Goal: Task Accomplishment & Management: Manage account settings

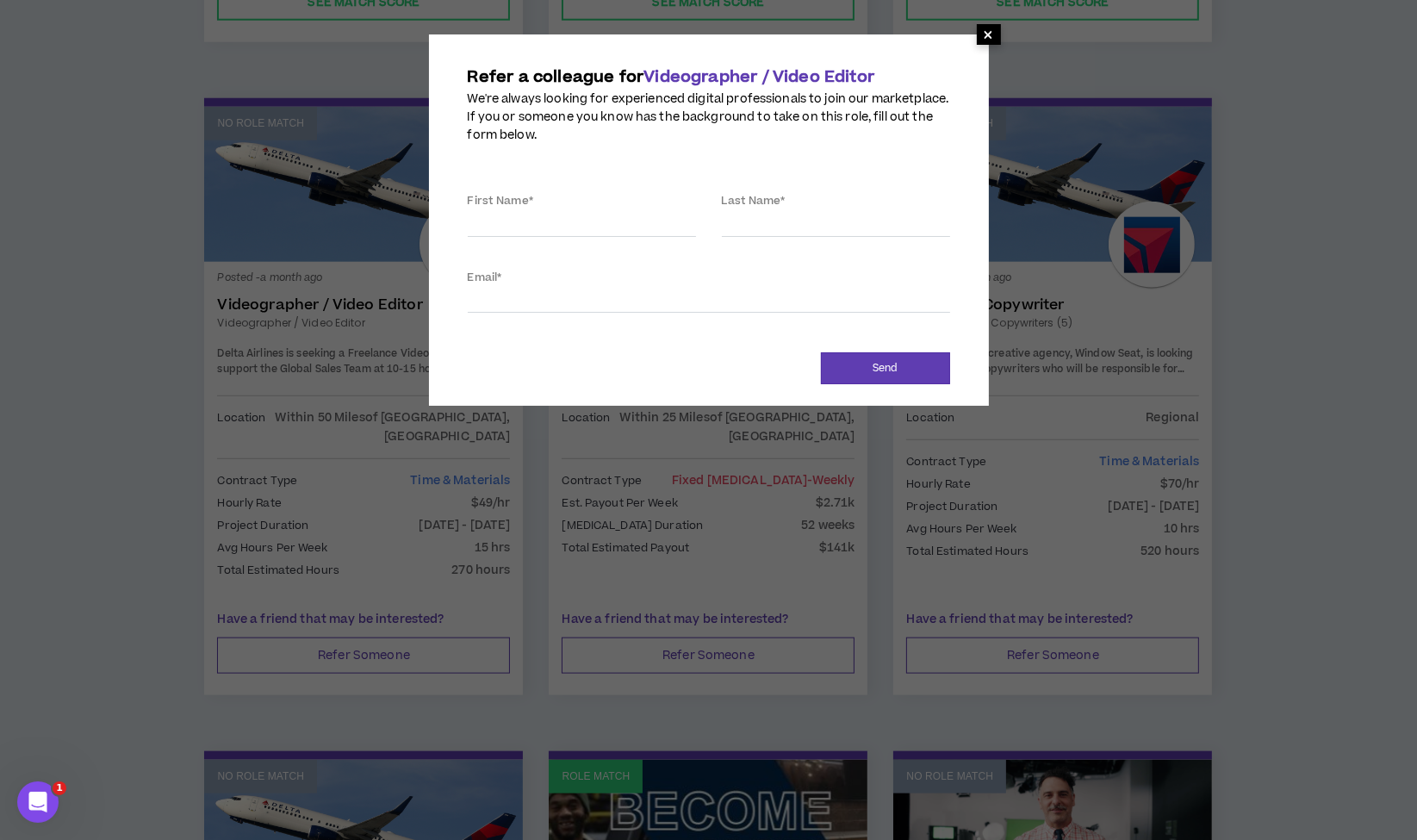
click at [982, 38] on span "×" at bounding box center [989, 34] width 24 height 20
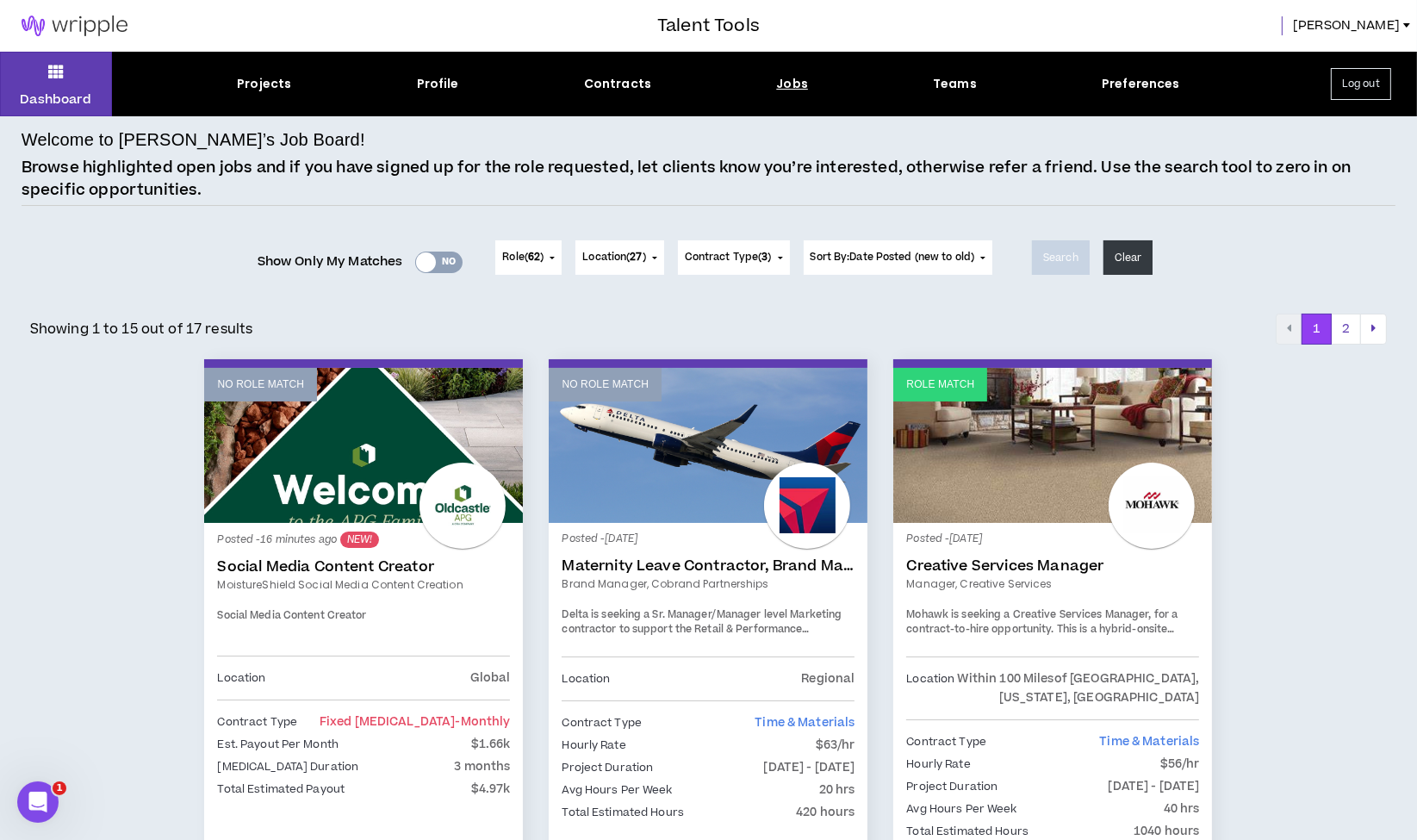
click at [1351, 72] on button "Log out" at bounding box center [1361, 84] width 61 height 32
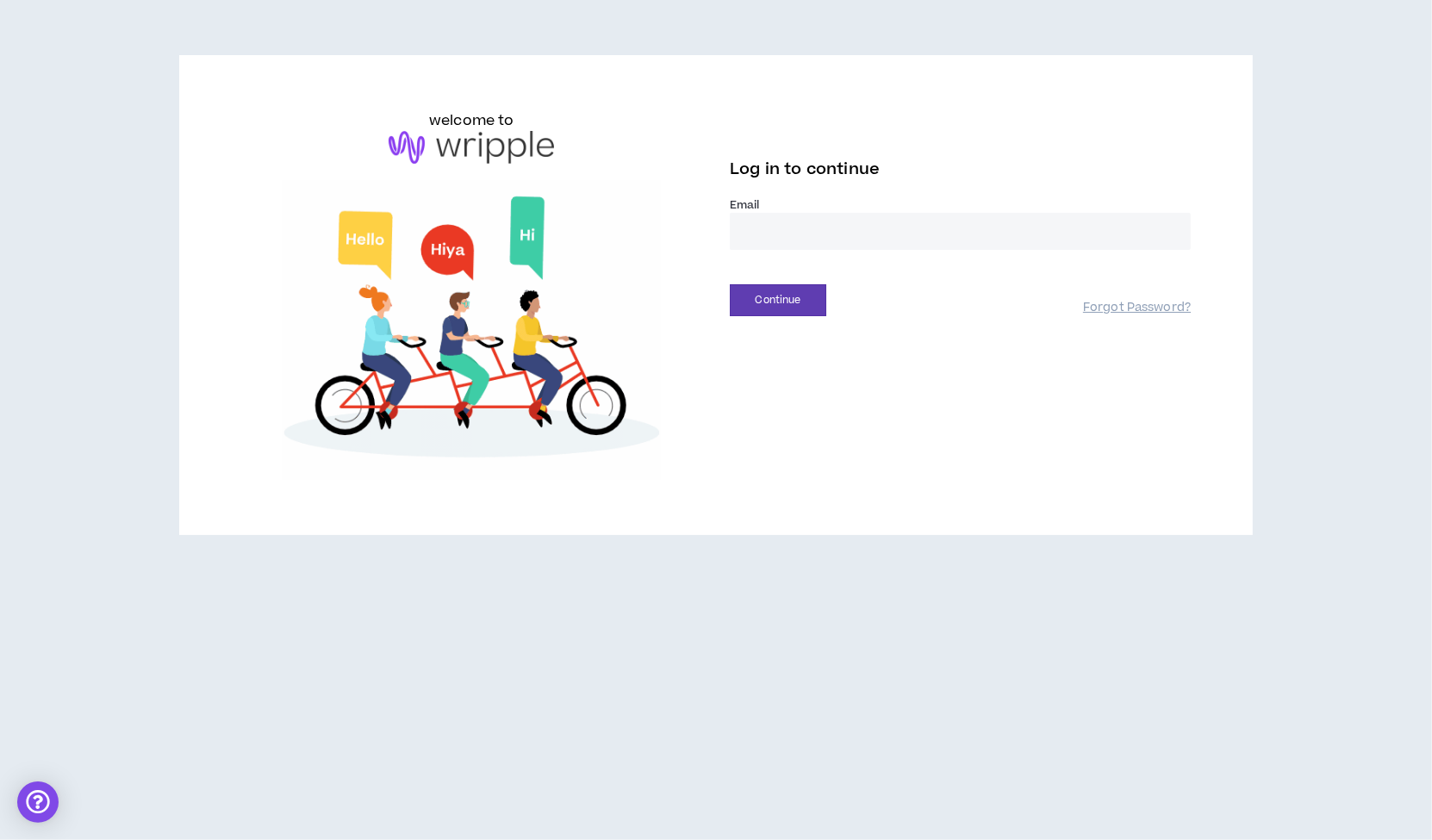
drag, startPoint x: 812, startPoint y: 219, endPoint x: 807, endPoint y: 230, distance: 12.1
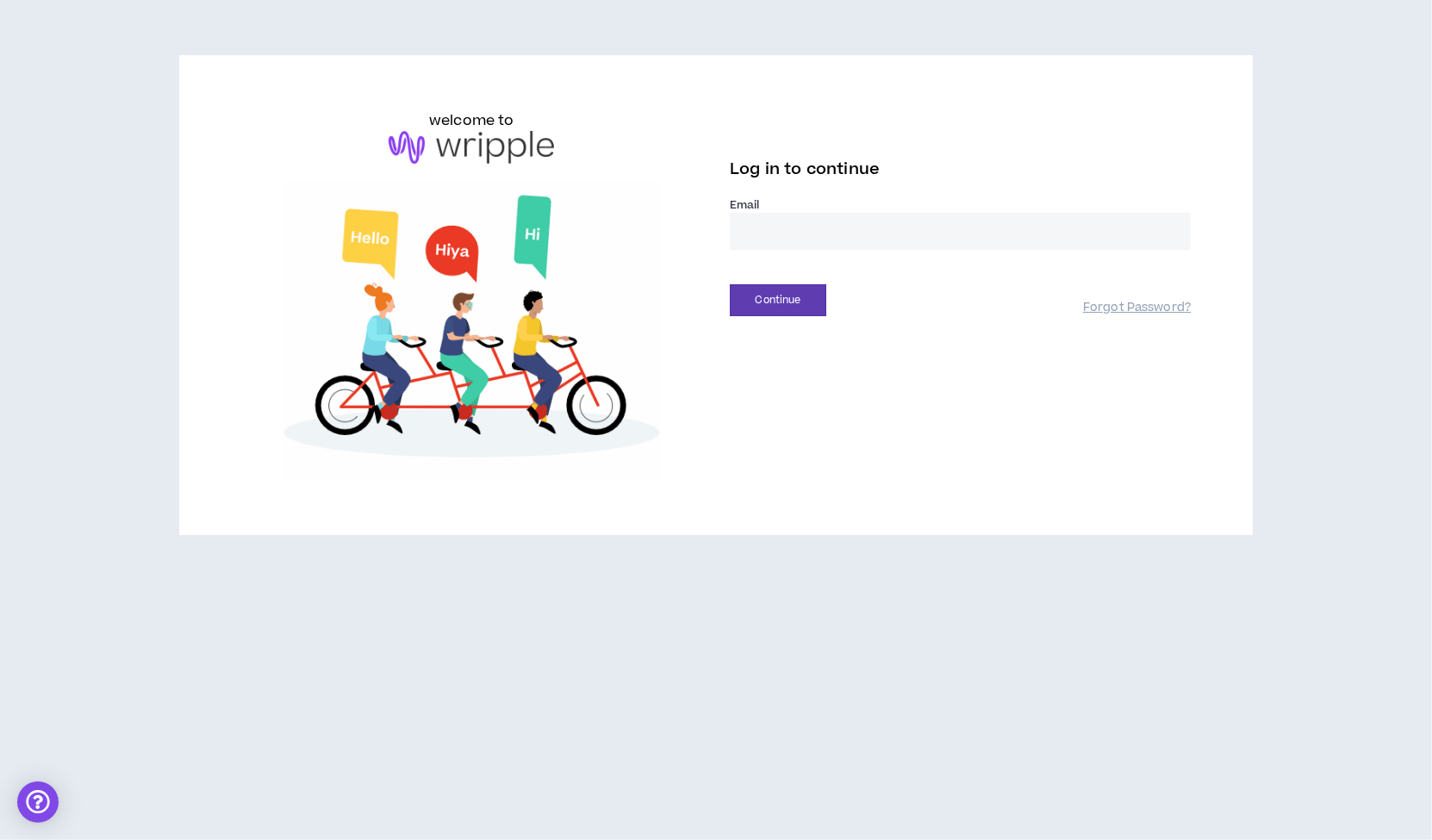
click at [812, 219] on input "email" at bounding box center [960, 231] width 461 height 37
type input "**********"
click at [754, 302] on button "Continue" at bounding box center [778, 300] width 96 height 32
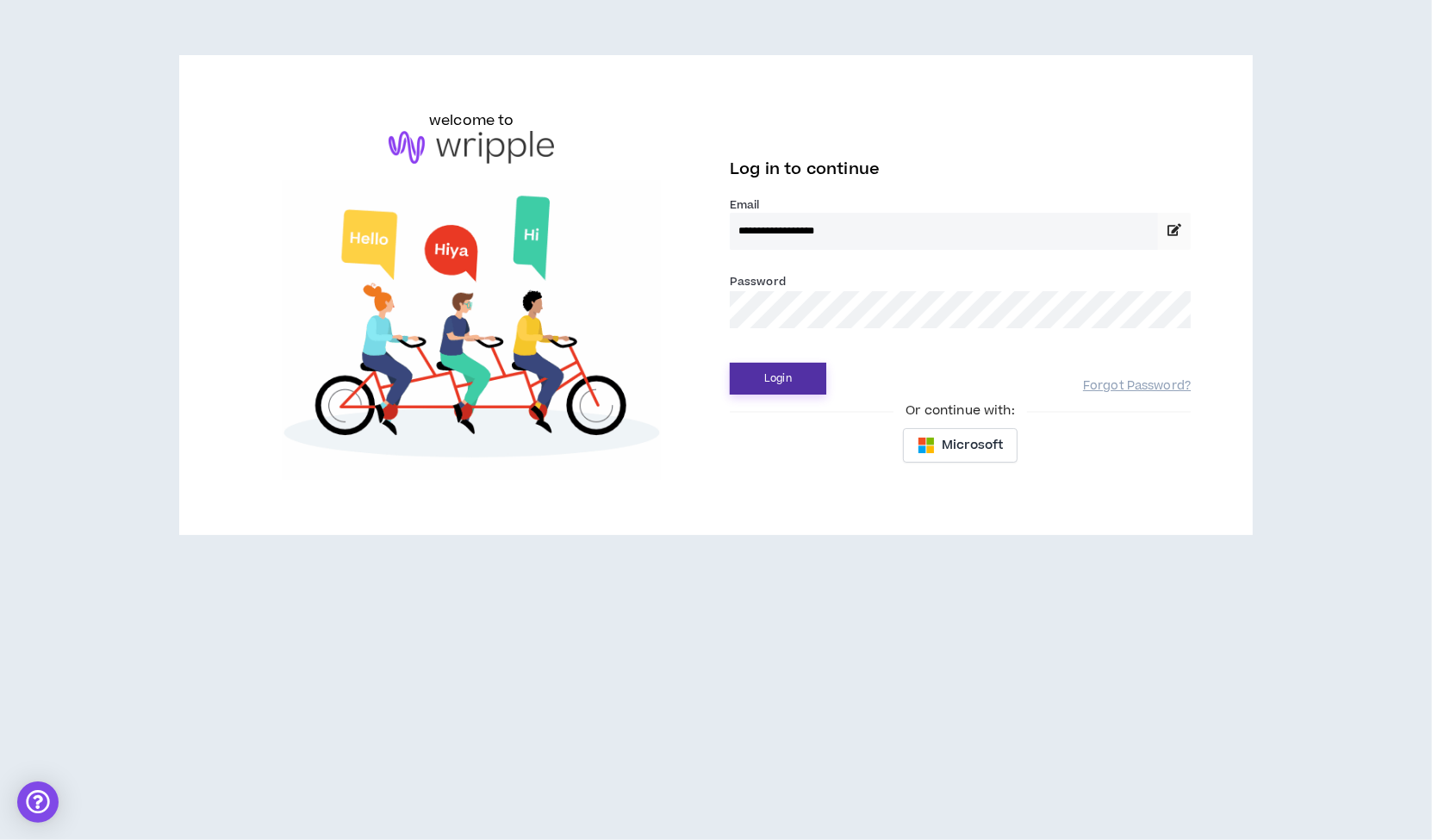
click at [753, 383] on button "Login" at bounding box center [778, 378] width 96 height 32
